Goal: Use online tool/utility: Utilize a website feature to perform a specific function

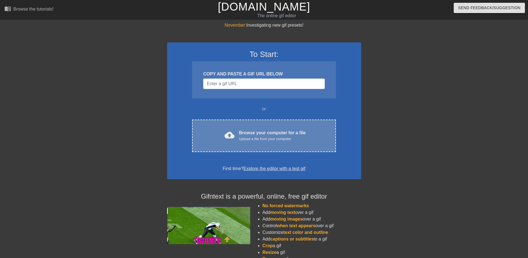
click at [268, 137] on div "Upload a file from your computer" at bounding box center [272, 139] width 67 height 6
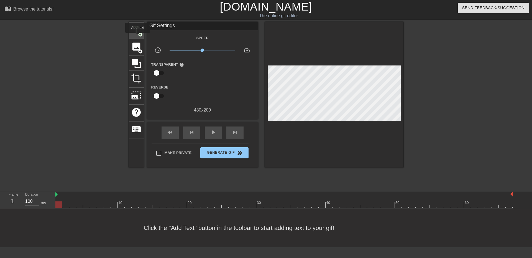
click at [138, 37] on div "title add_circle" at bounding box center [136, 30] width 15 height 17
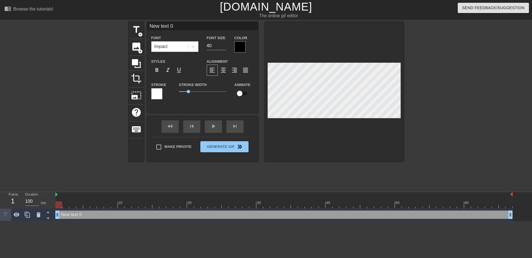
drag, startPoint x: 175, startPoint y: 22, endPoint x: 132, endPoint y: 20, distance: 43.2
click at [134, 21] on div "menu_book Browse the tutorials! [DOMAIN_NAME] The online gif editor Send Feedba…" at bounding box center [266, 110] width 532 height 221
type input "Kapinha"
click at [196, 49] on div at bounding box center [193, 47] width 10 height 10
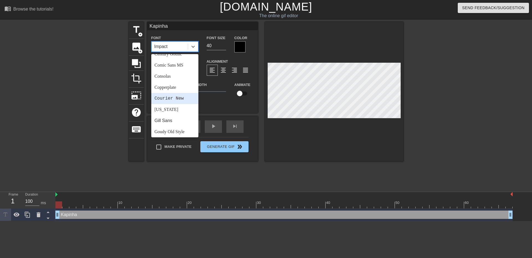
scroll to position [111, 0]
click at [171, 111] on div "Lucida Console" at bounding box center [174, 104] width 47 height 11
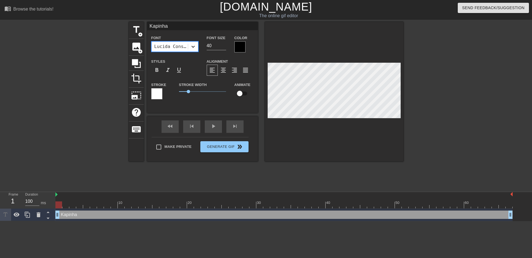
click at [193, 48] on icon at bounding box center [193, 47] width 6 height 6
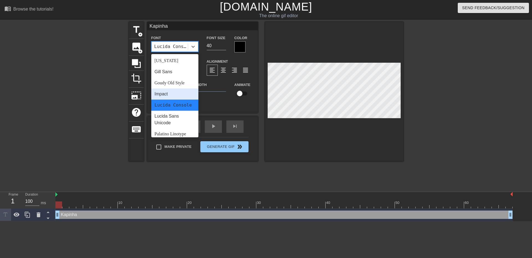
click at [171, 96] on div "Impact" at bounding box center [174, 93] width 47 height 11
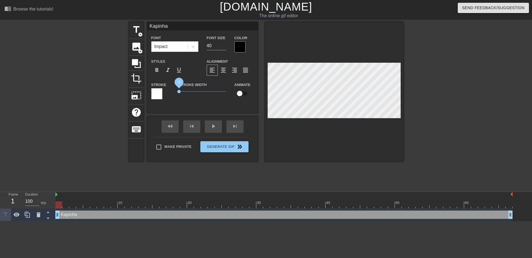
drag, startPoint x: 188, startPoint y: 91, endPoint x: 173, endPoint y: 91, distance: 15.5
click at [173, 91] on div "Stroke Stroke Width 0 Animate" at bounding box center [202, 92] width 111 height 23
click at [239, 46] on div at bounding box center [239, 46] width 11 height 11
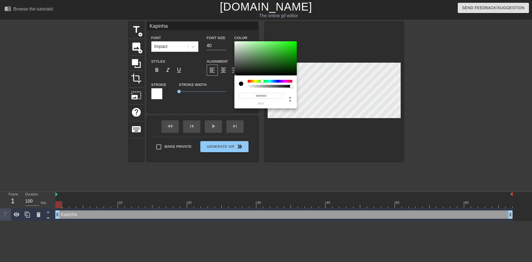
drag, startPoint x: 247, startPoint y: 81, endPoint x: 262, endPoint y: 81, distance: 15.2
click at [262, 81] on div at bounding box center [261, 80] width 3 height 3
drag, startPoint x: 257, startPoint y: 81, endPoint x: 226, endPoint y: 79, distance: 31.4
click at [226, 79] on div "#000000 hex" at bounding box center [266, 131] width 532 height 262
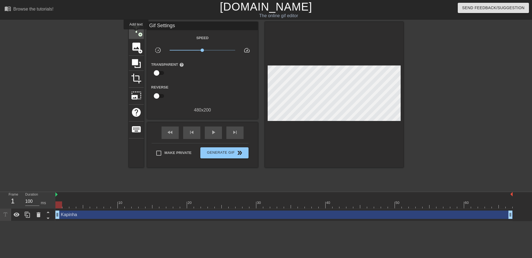
click at [136, 33] on span "title" at bounding box center [136, 29] width 11 height 11
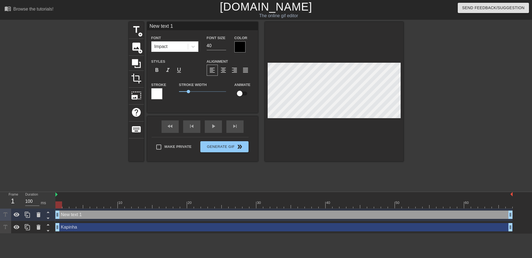
click at [130, 229] on div "Kapinha drag_handle drag_handle" at bounding box center [283, 227] width 457 height 8
type input "Kapinha"
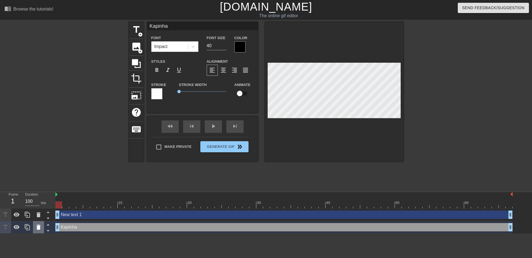
drag, startPoint x: 134, startPoint y: 231, endPoint x: 38, endPoint y: 226, distance: 96.5
click at [38, 226] on icon at bounding box center [39, 226] width 4 height 5
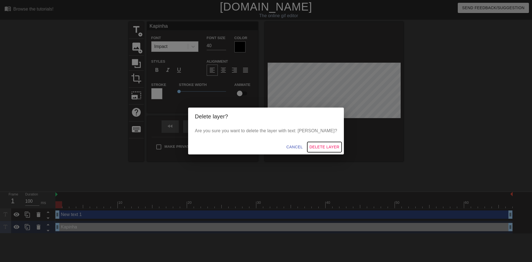
click at [310, 147] on span "Delete Layer" at bounding box center [324, 146] width 30 height 7
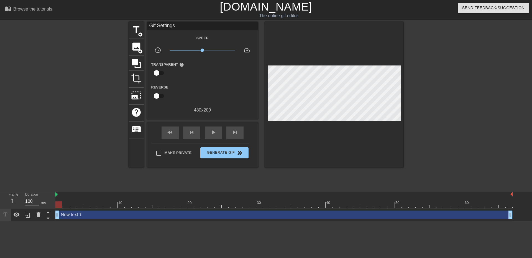
click at [102, 215] on div "New text 1 drag_handle drag_handle" at bounding box center [283, 214] width 457 height 8
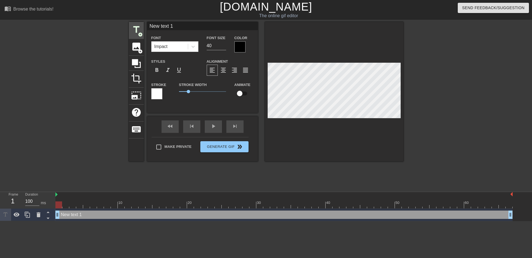
drag, startPoint x: 173, startPoint y: 29, endPoint x: 140, endPoint y: 27, distance: 33.0
click at [141, 27] on div "title add_circle image add_circle crop photo_size_select_large help keyboard Ne…" at bounding box center [266, 91] width 274 height 139
type input "Kapinha"
click at [244, 95] on input "checkbox" at bounding box center [240, 93] width 32 height 11
click at [243, 93] on input "checkbox" at bounding box center [245, 93] width 32 height 11
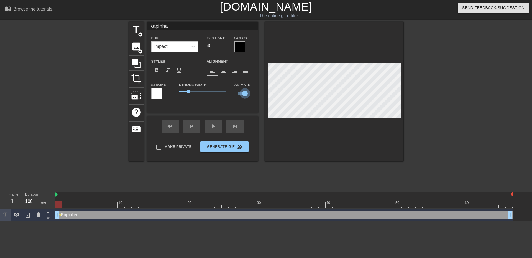
checkbox input "false"
drag, startPoint x: 215, startPoint y: 48, endPoint x: 195, endPoint y: 48, distance: 20.5
click at [196, 48] on div "Font Impact Font Size 40 Color" at bounding box center [202, 43] width 111 height 18
type input "2"
type input "35"
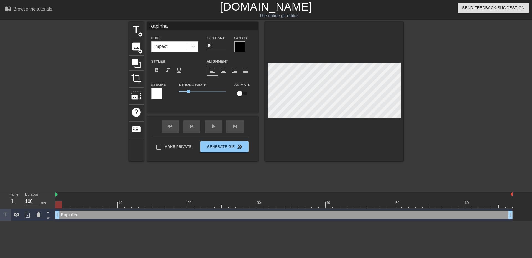
click at [239, 215] on div "Kapinha drag_handle drag_handle" at bounding box center [283, 214] width 457 height 8
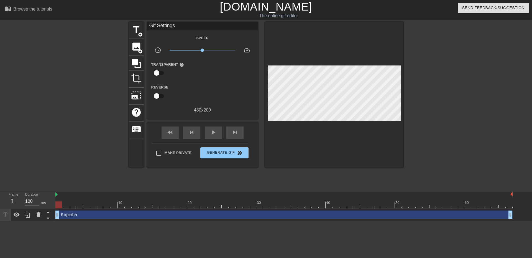
click at [227, 215] on div "Kapinha drag_handle drag_handle" at bounding box center [283, 214] width 457 height 8
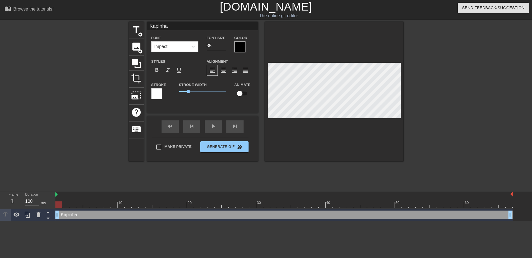
drag, startPoint x: 207, startPoint y: 48, endPoint x: 202, endPoint y: 48, distance: 4.7
click at [204, 48] on div "Font Size 35" at bounding box center [216, 43] width 28 height 18
type input "30"
click at [159, 95] on div at bounding box center [156, 93] width 11 height 11
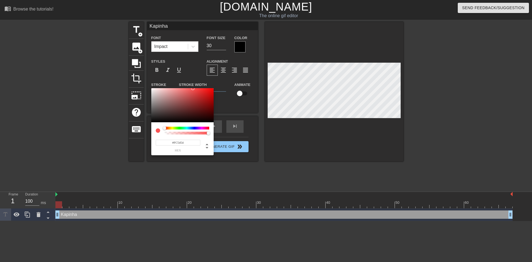
type input "#FFFFFF"
drag, startPoint x: 180, startPoint y: 109, endPoint x: 150, endPoint y: 86, distance: 38.3
click at [150, 86] on div "#FFFFFF hex" at bounding box center [266, 131] width 532 height 262
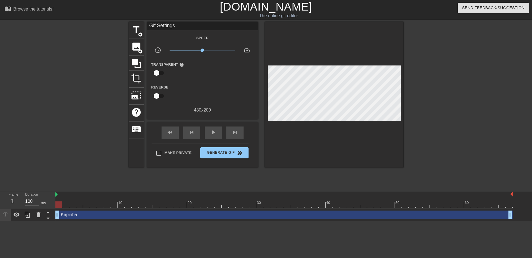
click at [238, 217] on div "Kapinha drag_handle drag_handle" at bounding box center [283, 214] width 457 height 8
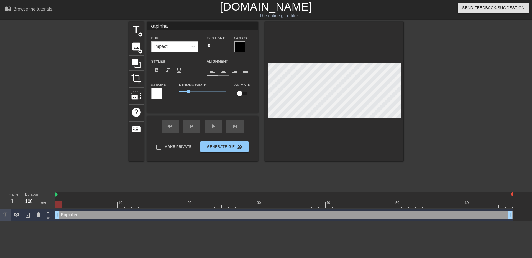
click at [223, 73] on div "format_align_center" at bounding box center [223, 70] width 11 height 11
click at [213, 72] on span "format_align_left" at bounding box center [212, 70] width 7 height 7
click at [156, 93] on div at bounding box center [156, 93] width 11 height 11
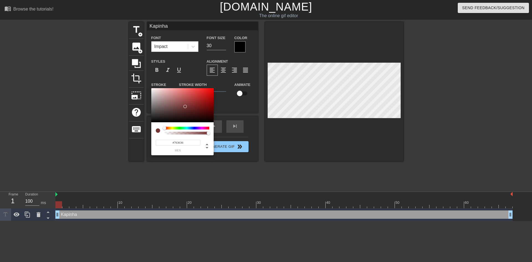
click at [185, 106] on div at bounding box center [182, 105] width 62 height 34
type input "#FFFFFF"
drag, startPoint x: 185, startPoint y: 106, endPoint x: 134, endPoint y: 84, distance: 55.2
click at [134, 84] on div "#FFFFFF hex" at bounding box center [266, 131] width 532 height 262
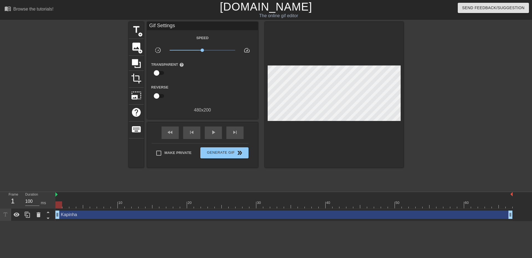
click at [194, 216] on div "Kapinha drag_handle drag_handle" at bounding box center [283, 214] width 457 height 8
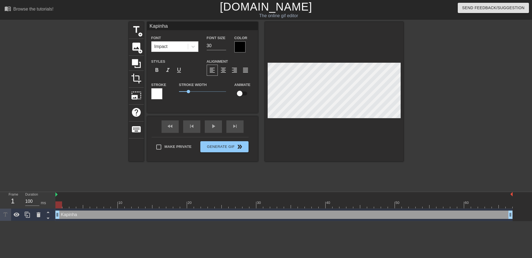
click at [233, 47] on div "Color" at bounding box center [244, 43] width 28 height 18
click at [239, 47] on div at bounding box center [239, 46] width 11 height 11
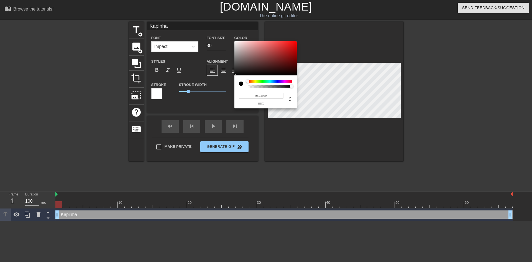
click at [249, 65] on div at bounding box center [265, 58] width 62 height 34
click at [267, 60] on div at bounding box center [265, 58] width 62 height 34
click at [276, 57] on div at bounding box center [265, 58] width 62 height 34
drag, startPoint x: 283, startPoint y: 56, endPoint x: 199, endPoint y: 101, distance: 95.4
click at [199, 101] on div "#000000 hex" at bounding box center [266, 131] width 532 height 262
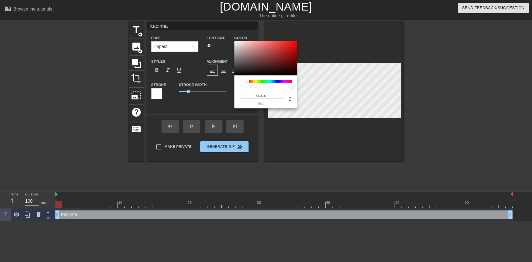
type input "#000000"
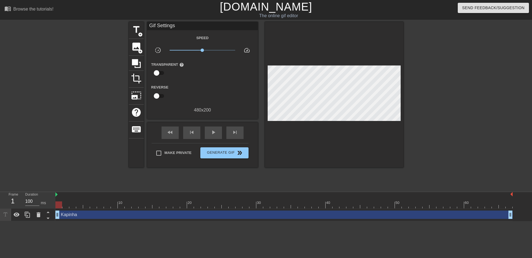
click at [110, 213] on div "Kapinha drag_handle drag_handle" at bounding box center [283, 214] width 457 height 8
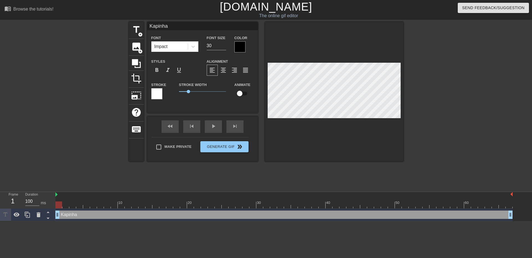
click at [157, 94] on div at bounding box center [156, 93] width 11 height 11
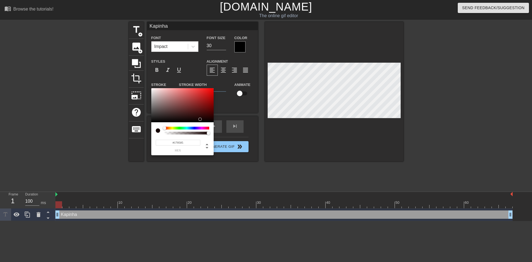
type input "#000000"
drag, startPoint x: 190, startPoint y: 108, endPoint x: 224, endPoint y: 126, distance: 38.8
click at [224, 126] on div "#000000 hex" at bounding box center [266, 131] width 532 height 262
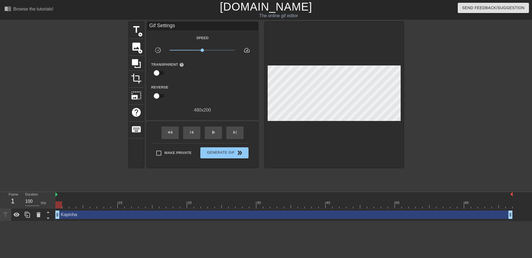
click at [219, 215] on div "Kapinha drag_handle drag_handle" at bounding box center [283, 214] width 457 height 8
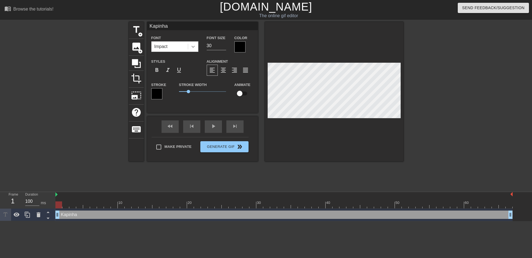
click at [193, 50] on div at bounding box center [193, 47] width 10 height 10
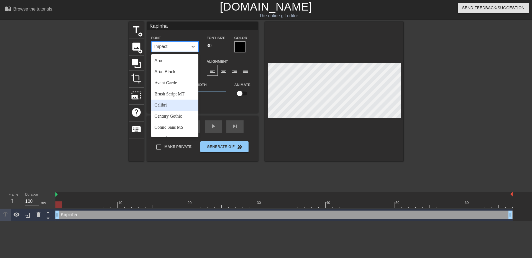
click at [169, 106] on div "Calibri" at bounding box center [174, 104] width 47 height 11
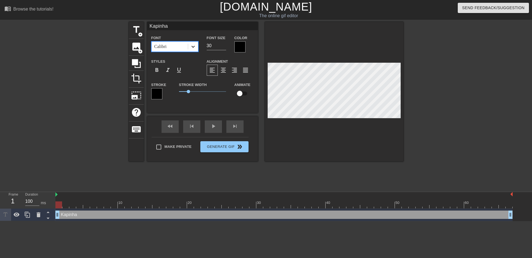
click at [195, 45] on icon at bounding box center [193, 47] width 6 height 6
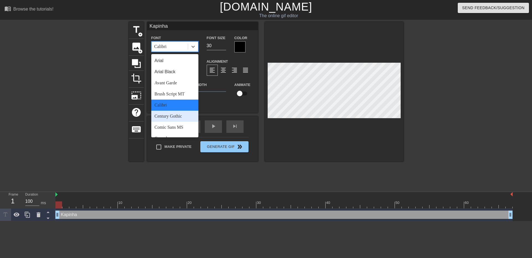
click at [179, 114] on div "Century Gothic" at bounding box center [174, 116] width 47 height 11
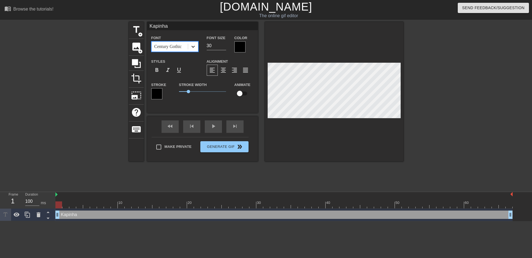
click at [196, 47] on icon at bounding box center [193, 47] width 6 height 6
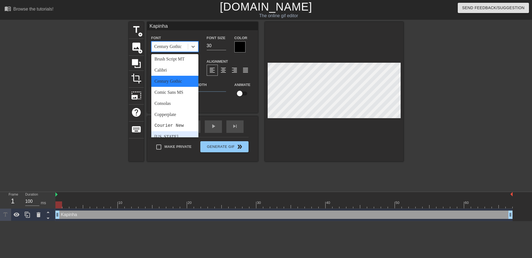
scroll to position [55, 0]
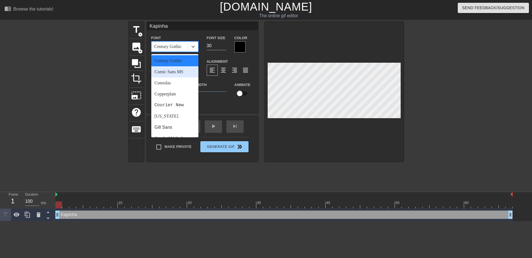
click at [171, 76] on div "Comic Sans MS" at bounding box center [174, 71] width 47 height 11
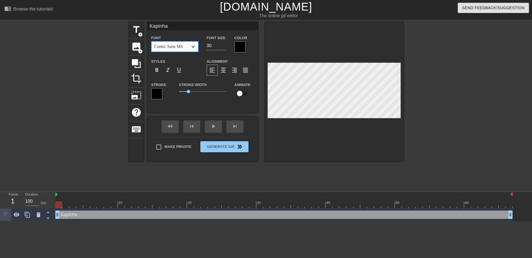
click at [188, 46] on div at bounding box center [193, 47] width 10 height 10
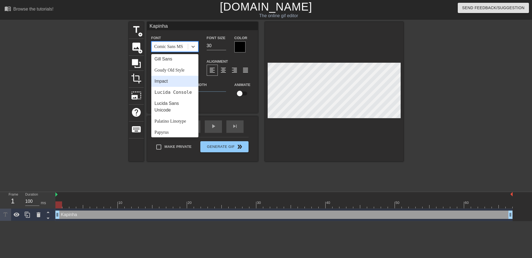
scroll to position [138, 0]
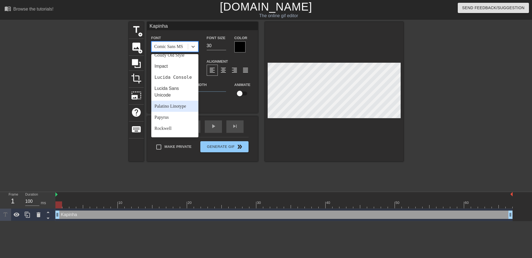
click at [173, 112] on div "Palatino Linotype" at bounding box center [174, 106] width 47 height 11
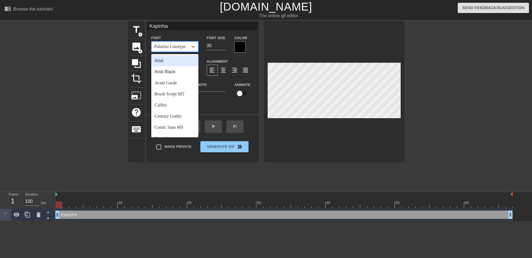
click at [180, 45] on div "Palatino Linotype" at bounding box center [170, 46] width 32 height 7
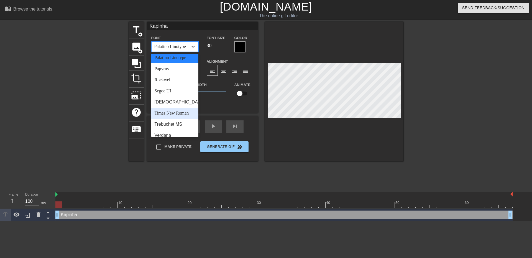
scroll to position [194, 0]
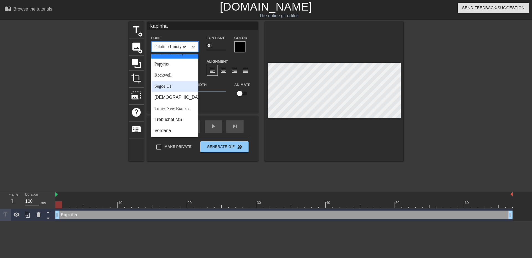
click at [175, 92] on div "Segoe UI" at bounding box center [174, 86] width 47 height 11
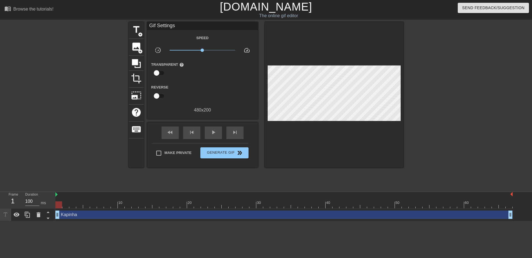
click at [199, 216] on div "Kapinha drag_handle drag_handle" at bounding box center [283, 214] width 457 height 8
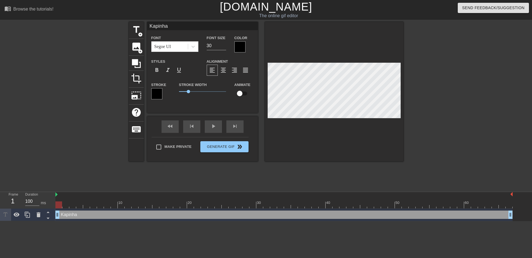
click at [157, 93] on div at bounding box center [156, 93] width 11 height 11
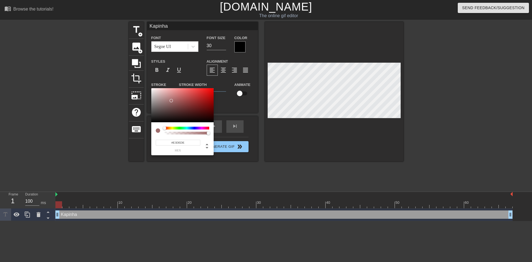
type input "#FFFFFF"
drag, startPoint x: 179, startPoint y: 102, endPoint x: 119, endPoint y: 76, distance: 64.9
click at [119, 76] on div "#FFFFFF hex" at bounding box center [266, 131] width 532 height 262
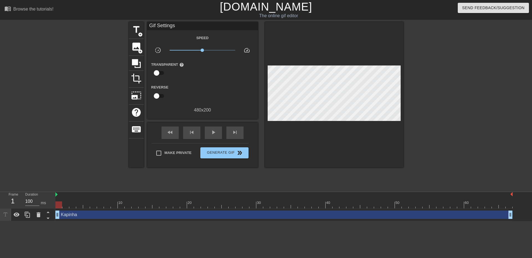
click at [191, 216] on div "Kapinha drag_handle drag_handle" at bounding box center [283, 214] width 457 height 8
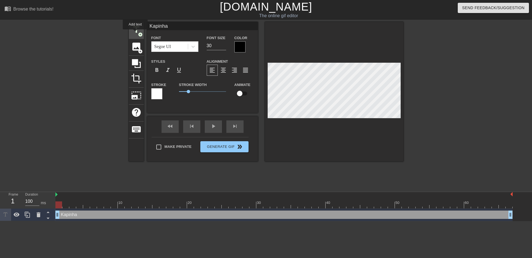
click at [135, 33] on span "title" at bounding box center [136, 29] width 11 height 11
type input "New text 2"
type input "40"
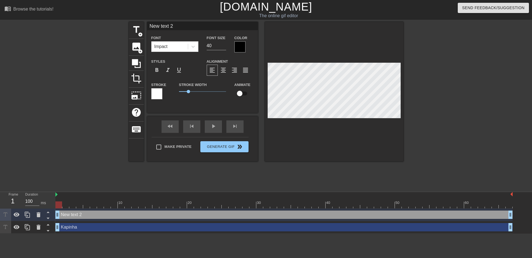
drag, startPoint x: 183, startPoint y: 28, endPoint x: 146, endPoint y: 23, distance: 37.4
click at [148, 24] on input "New text 2" at bounding box center [202, 26] width 111 height 8
type input "AKUTA"
drag, startPoint x: 212, startPoint y: 46, endPoint x: 202, endPoint y: 46, distance: 10.5
click at [202, 46] on div "Font Impact Font Size 40 Color" at bounding box center [202, 43] width 111 height 18
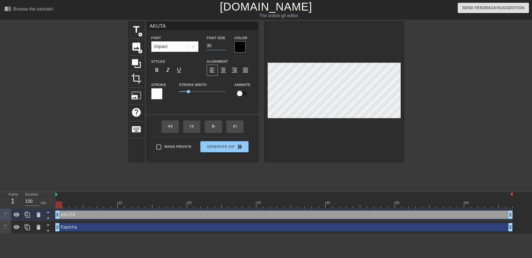
type input "3"
type input "20"
click at [195, 47] on icon at bounding box center [193, 47] width 6 height 6
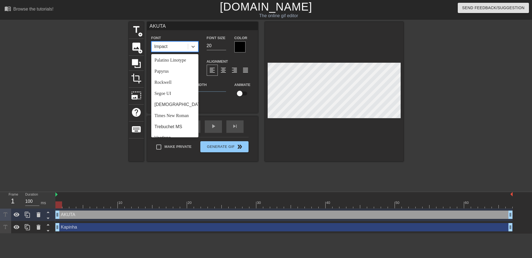
scroll to position [186, 0]
click at [177, 98] on div "Segoe UI" at bounding box center [174, 92] width 47 height 11
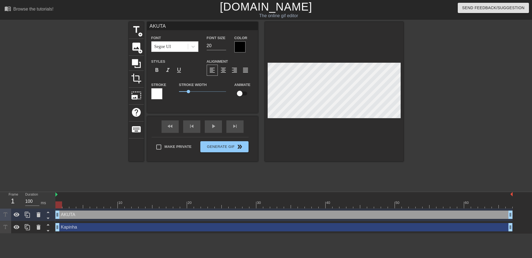
click at [338, 134] on div at bounding box center [334, 91] width 138 height 139
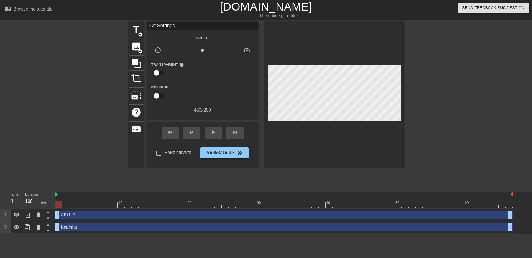
click at [357, 168] on div "title add_circle image add_circle crop photo_size_select_large help keyboard Gi…" at bounding box center [266, 105] width 274 height 166
click at [125, 199] on div at bounding box center [128, 200] width 7 height 7
click at [143, 206] on div at bounding box center [283, 204] width 457 height 7
click at [160, 206] on div at bounding box center [283, 204] width 457 height 7
click at [177, 206] on div at bounding box center [283, 204] width 457 height 7
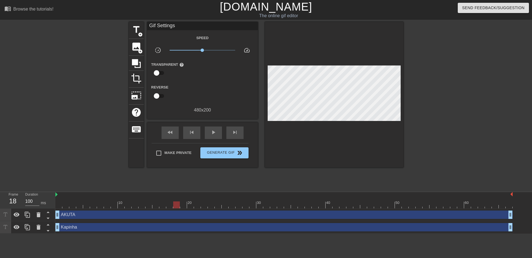
click at [186, 207] on div at bounding box center [283, 204] width 457 height 7
click at [198, 208] on div at bounding box center [283, 204] width 457 height 7
click at [207, 208] on div "AKUTA drag_handle drag_handle" at bounding box center [283, 214] width 457 height 12
click at [230, 207] on div at bounding box center [283, 204] width 457 height 7
click at [239, 207] on div at bounding box center [283, 204] width 457 height 7
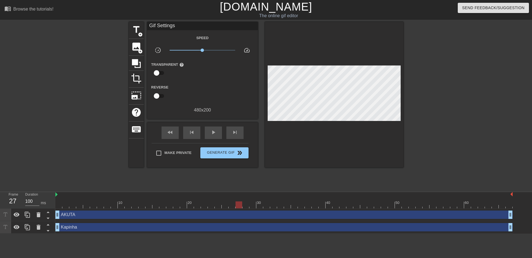
click at [253, 206] on div at bounding box center [283, 204] width 457 height 7
click at [266, 206] on div at bounding box center [283, 204] width 457 height 7
click at [278, 206] on div at bounding box center [283, 204] width 457 height 7
click at [291, 205] on div at bounding box center [283, 204] width 457 height 7
click at [307, 206] on div at bounding box center [283, 204] width 457 height 7
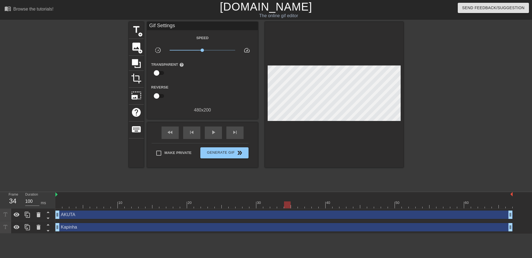
click at [290, 206] on div at bounding box center [283, 204] width 457 height 7
click at [281, 206] on div at bounding box center [283, 204] width 457 height 7
click at [274, 206] on div at bounding box center [283, 204] width 457 height 7
click at [269, 206] on div at bounding box center [283, 204] width 457 height 7
click at [264, 206] on div at bounding box center [266, 204] width 7 height 7
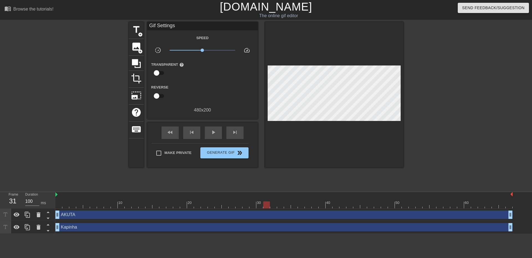
click at [255, 205] on div at bounding box center [283, 204] width 457 height 7
click at [248, 205] on div at bounding box center [283, 204] width 457 height 7
click at [243, 205] on div at bounding box center [245, 204] width 7 height 7
click at [239, 204] on div at bounding box center [283, 204] width 457 height 7
click at [234, 204] on div at bounding box center [283, 204] width 457 height 7
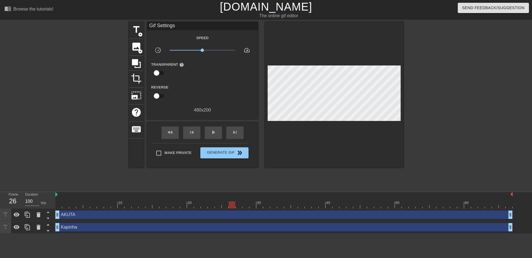
click at [228, 204] on div at bounding box center [283, 204] width 457 height 7
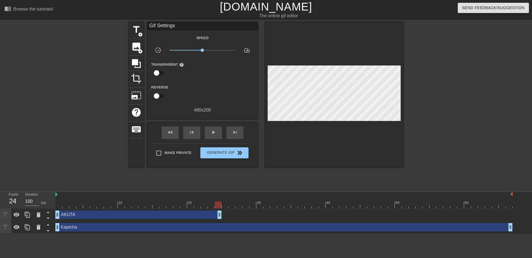
drag, startPoint x: 509, startPoint y: 216, endPoint x: 220, endPoint y: 216, distance: 288.9
click at [225, 204] on div at bounding box center [283, 204] width 457 height 7
click at [215, 203] on div at bounding box center [283, 204] width 457 height 7
drag, startPoint x: 219, startPoint y: 204, endPoint x: 227, endPoint y: 206, distance: 8.6
click at [230, 204] on div at bounding box center [232, 204] width 7 height 7
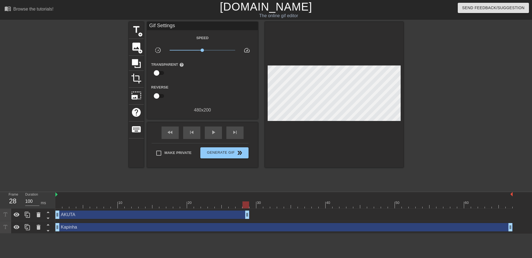
drag, startPoint x: 219, startPoint y: 214, endPoint x: 244, endPoint y: 215, distance: 24.7
click at [345, 175] on div "title add_circle image add_circle crop photo_size_select_large help keyboard Gi…" at bounding box center [266, 105] width 274 height 166
click at [229, 149] on span "Generate Gif double_arrow" at bounding box center [223, 152] width 43 height 7
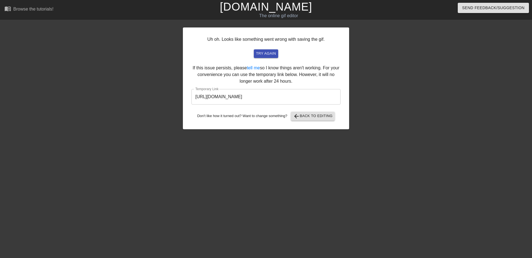
click at [274, 98] on input "[URL][DOMAIN_NAME]" at bounding box center [265, 97] width 149 height 16
drag, startPoint x: 323, startPoint y: 95, endPoint x: 182, endPoint y: 91, distance: 141.3
click at [176, 94] on div "Uh oh. Looks like something went wrong with saving the gif. try again If this i…" at bounding box center [266, 105] width 532 height 166
